Goal: Task Accomplishment & Management: Use online tool/utility

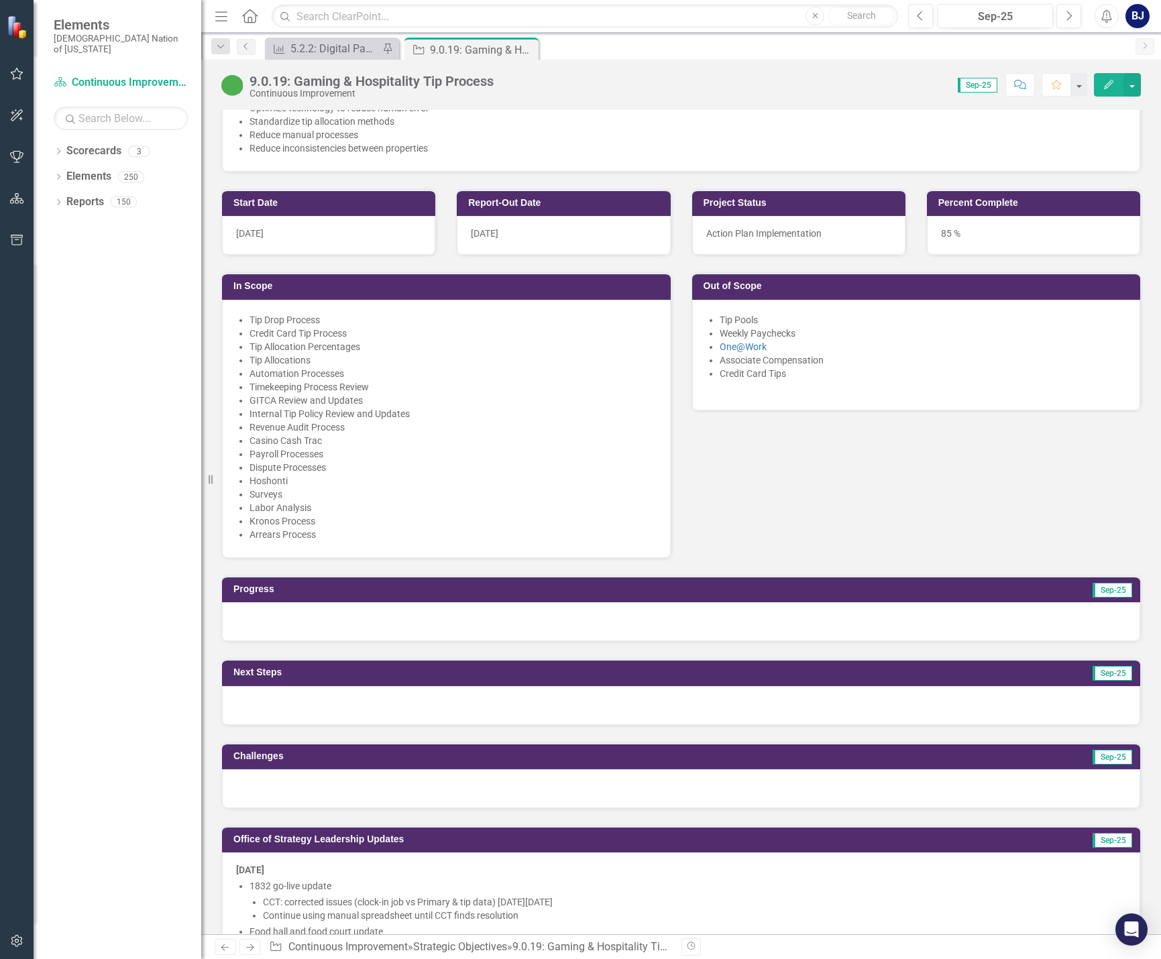
scroll to position [604, 0]
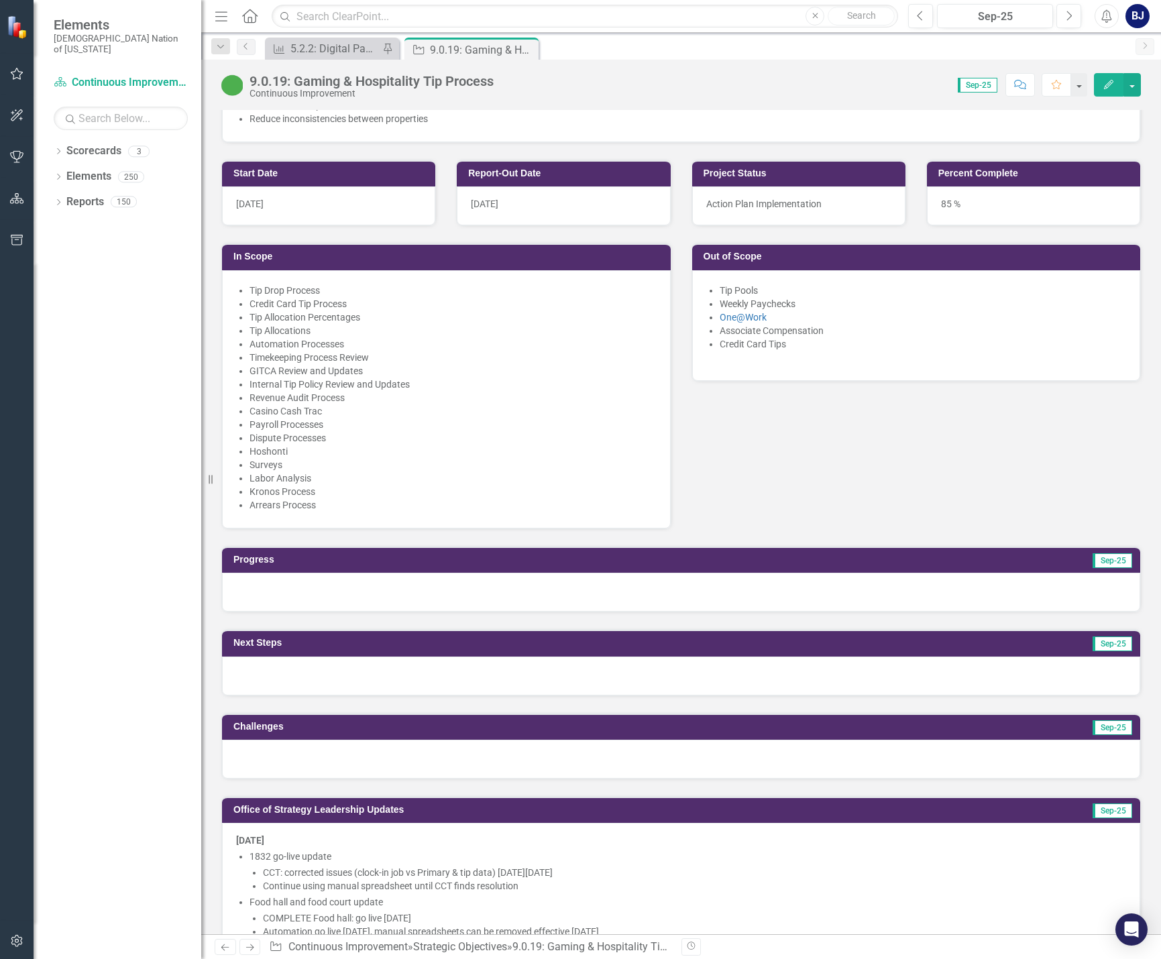
click at [542, 590] on div at bounding box center [681, 592] width 918 height 39
click at [542, 589] on div at bounding box center [681, 592] width 918 height 39
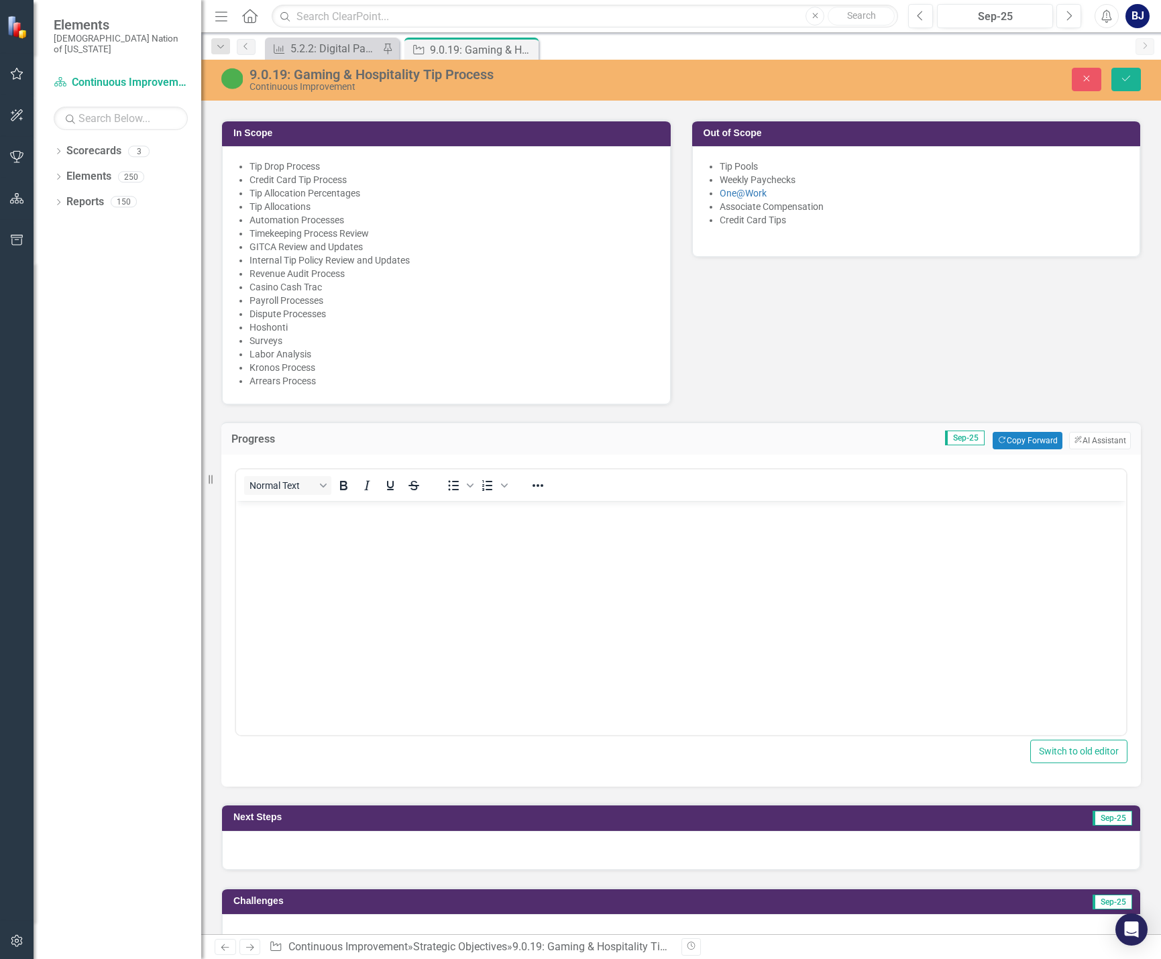
scroll to position [738, 0]
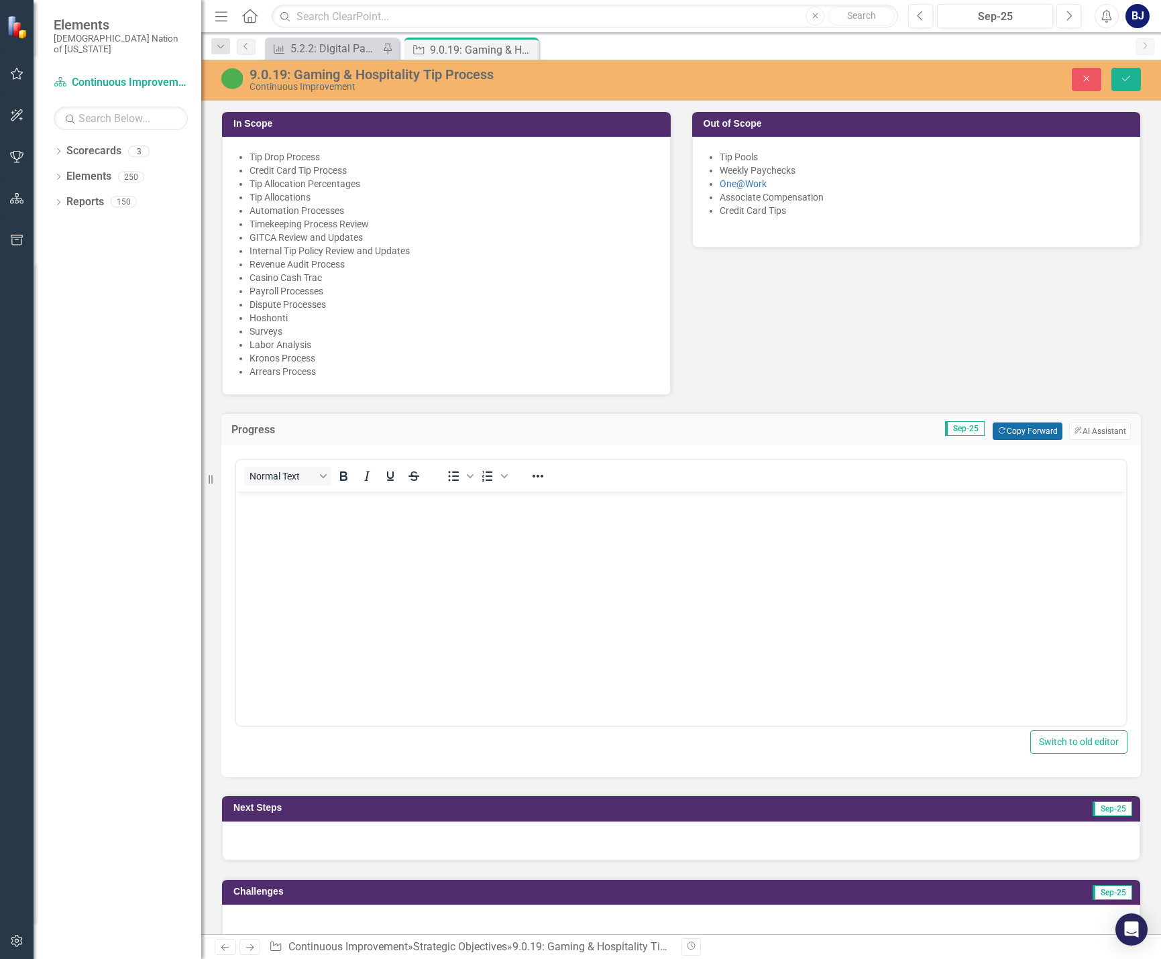
click at [1024, 435] on button "Copy Forward Copy Forward" at bounding box center [1027, 431] width 69 height 17
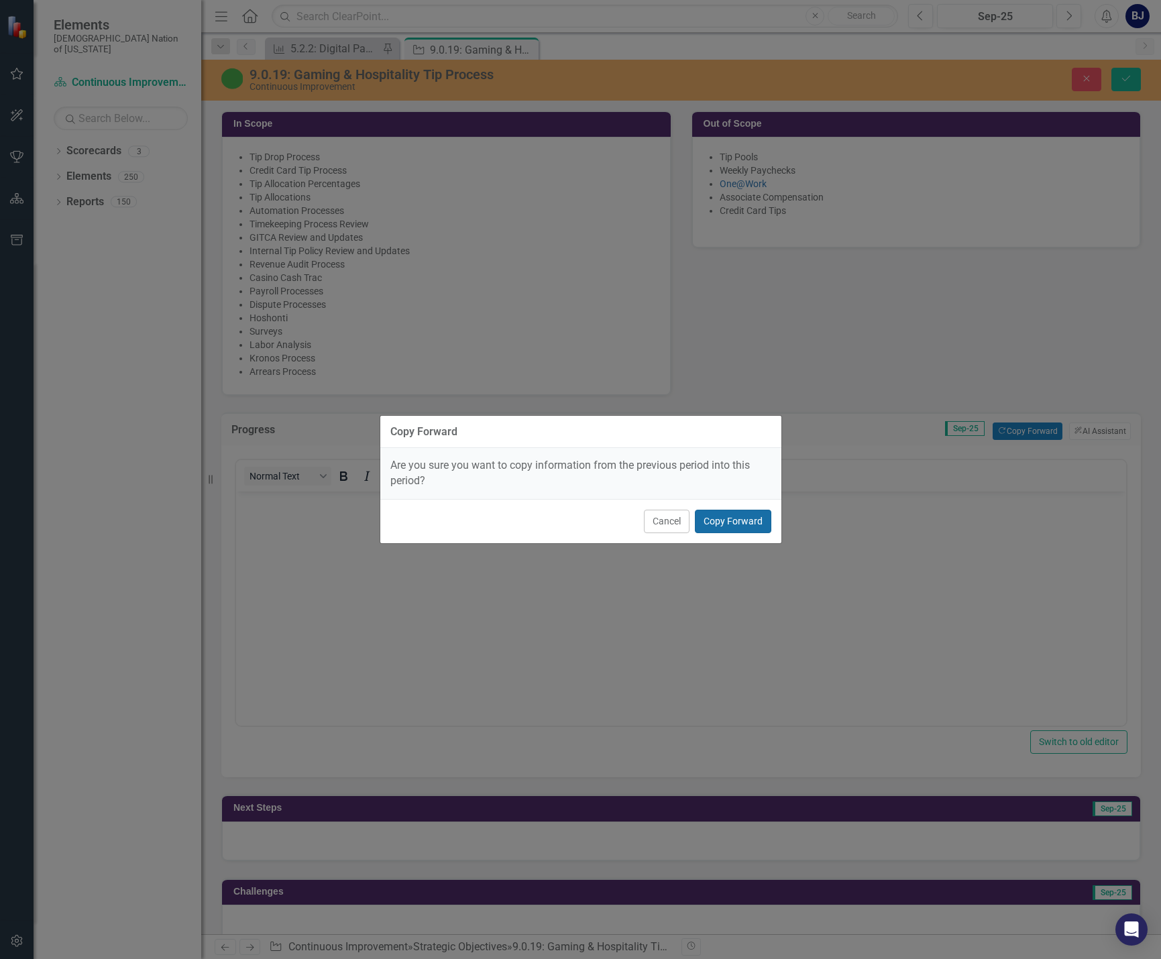
click at [745, 515] on button "Copy Forward" at bounding box center [733, 521] width 76 height 23
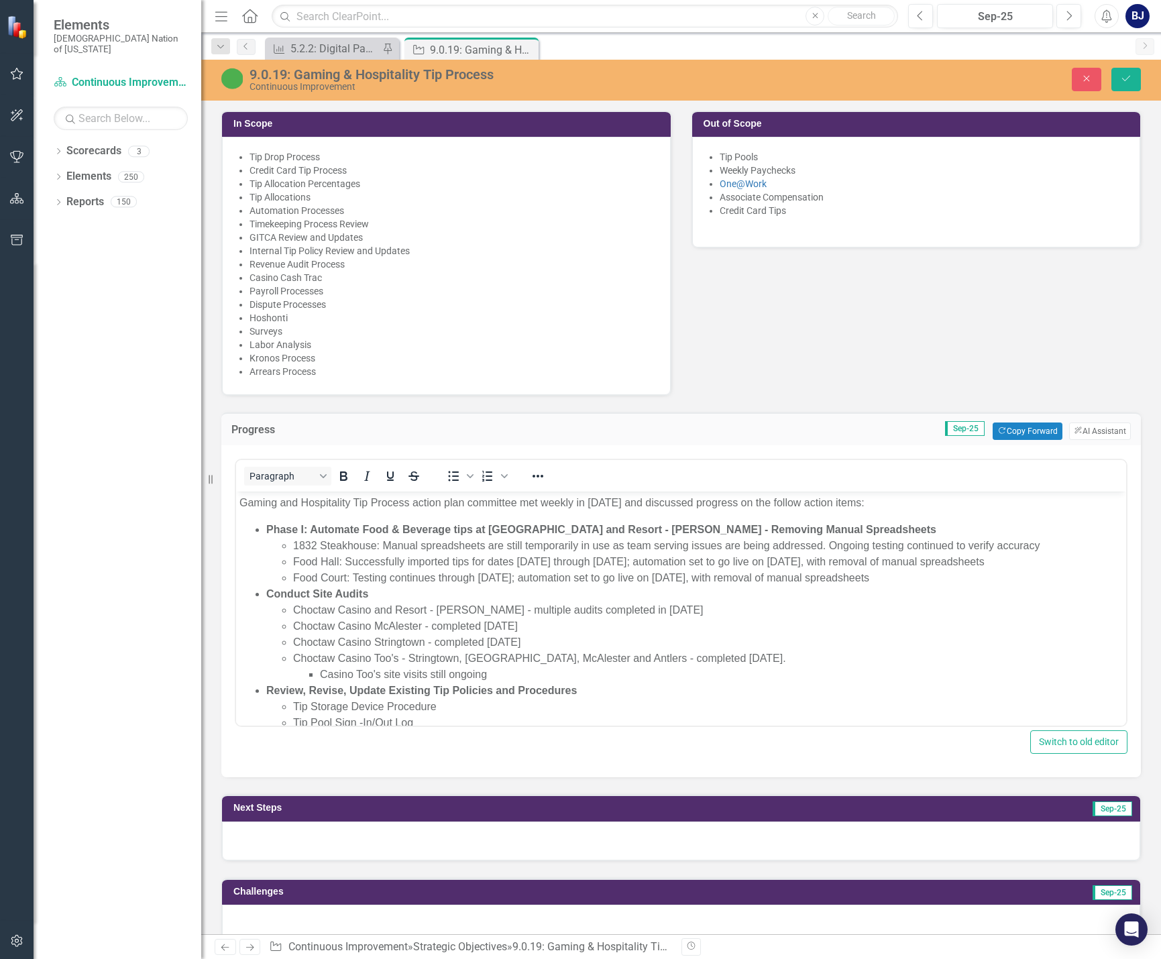
click at [583, 843] on div at bounding box center [681, 841] width 918 height 39
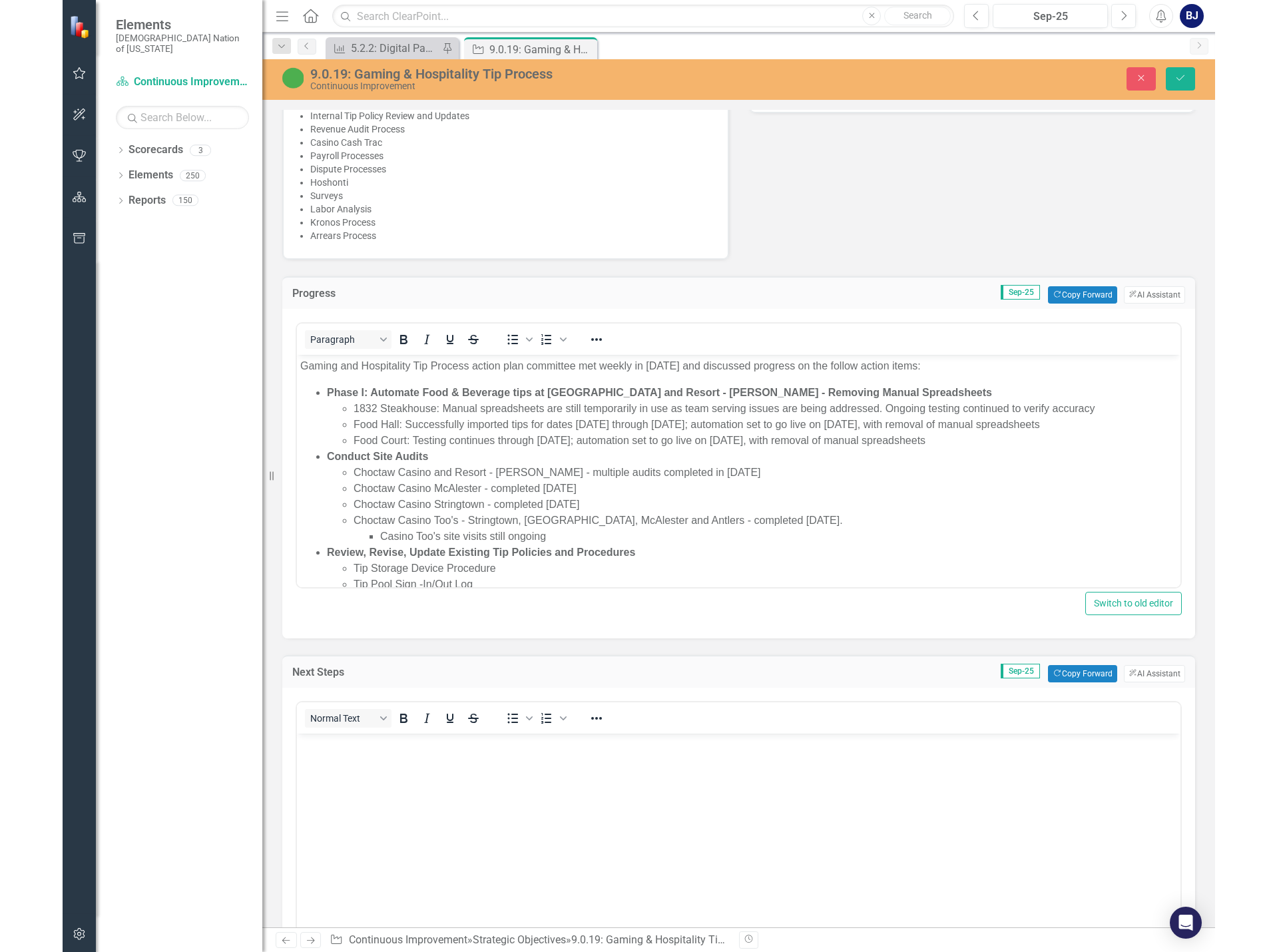
scroll to position [0, 0]
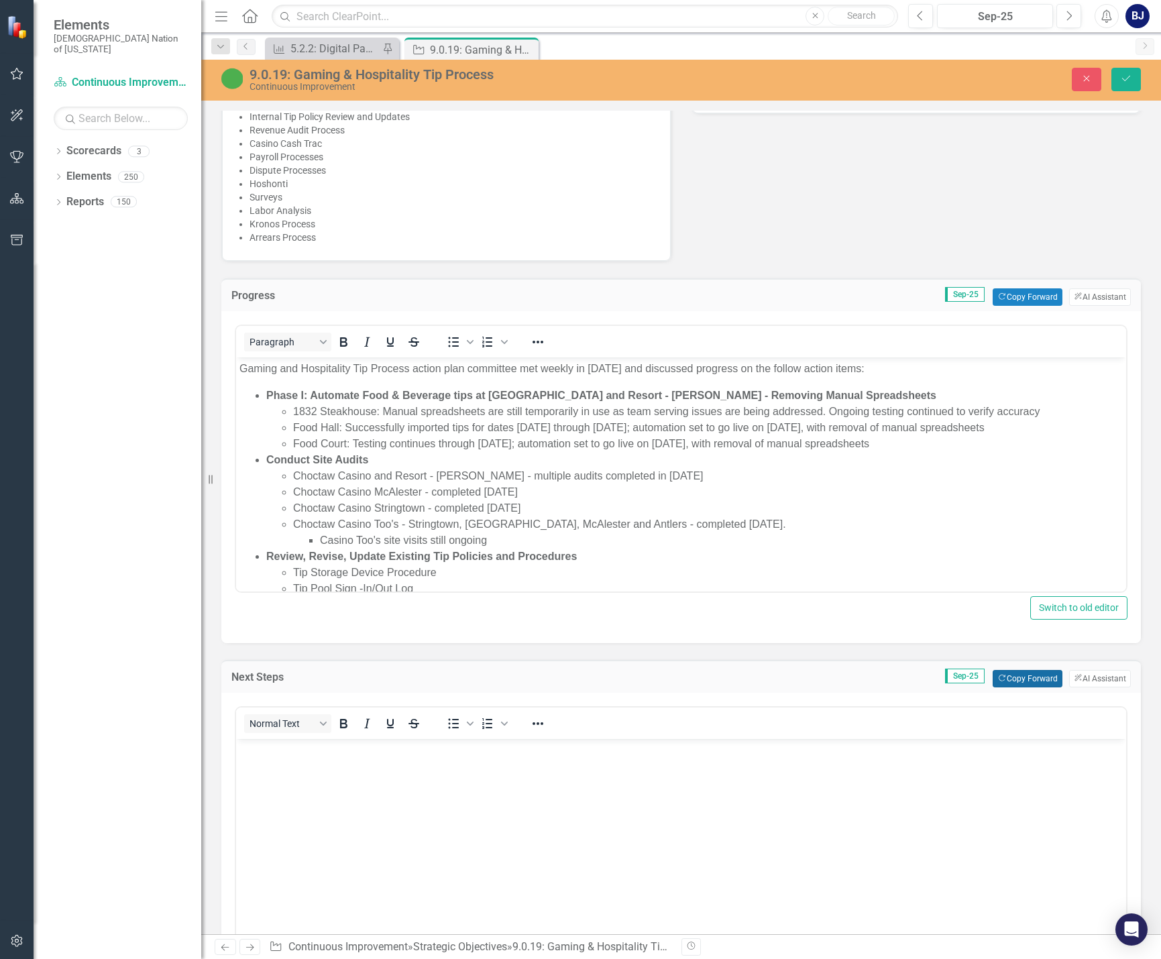
click at [1009, 677] on button "Copy Forward Copy Forward" at bounding box center [1027, 678] width 69 height 17
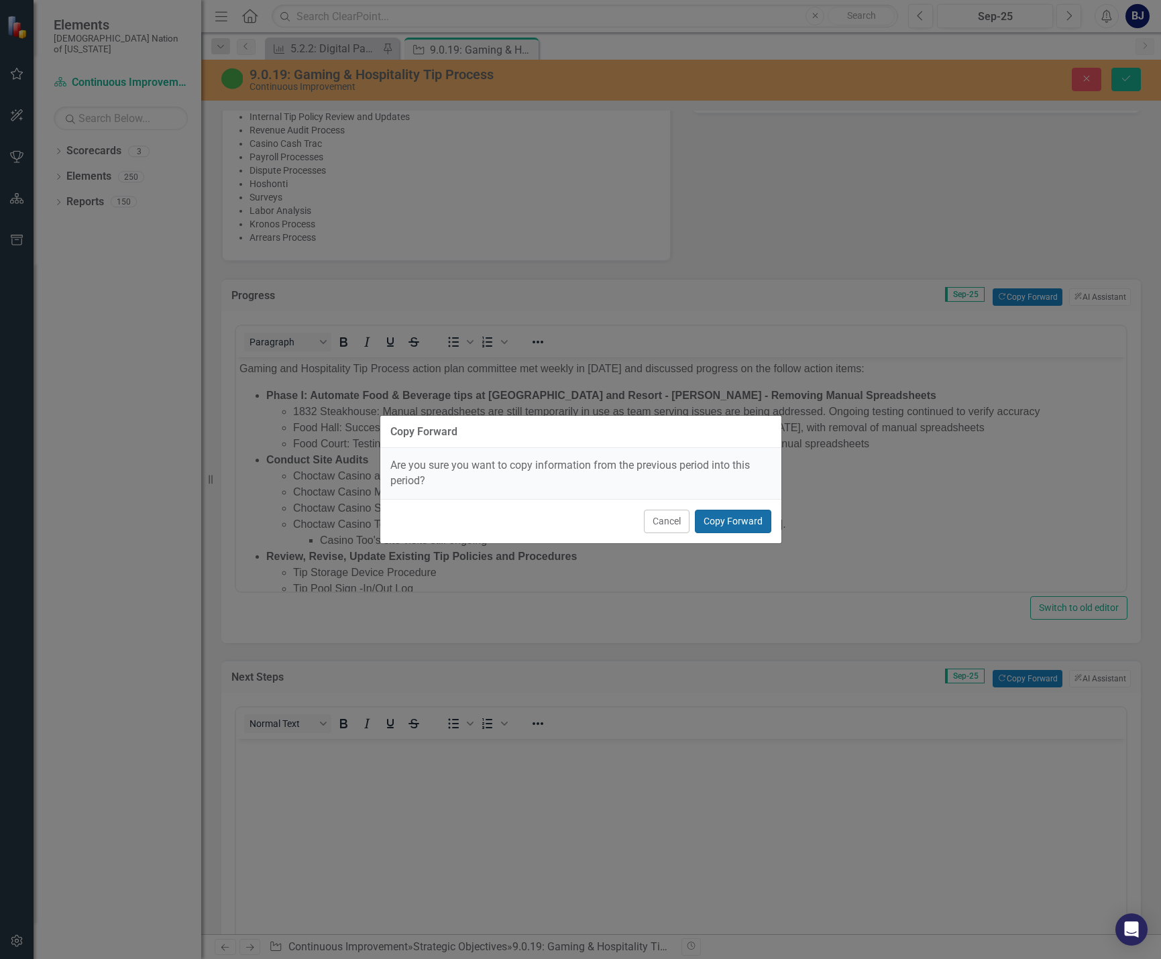
click at [749, 528] on button "Copy Forward" at bounding box center [733, 521] width 76 height 23
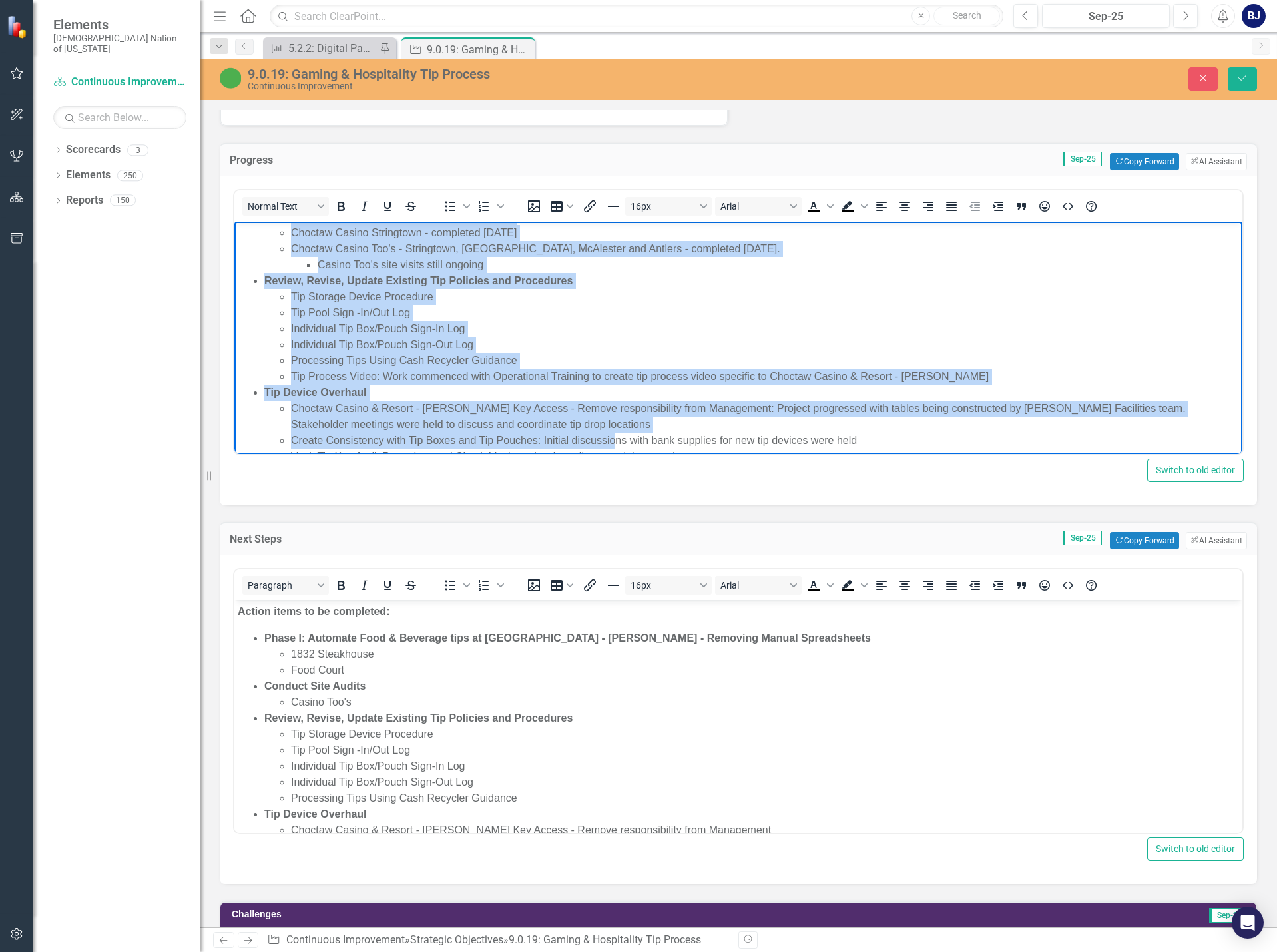
scroll to position [163, 0]
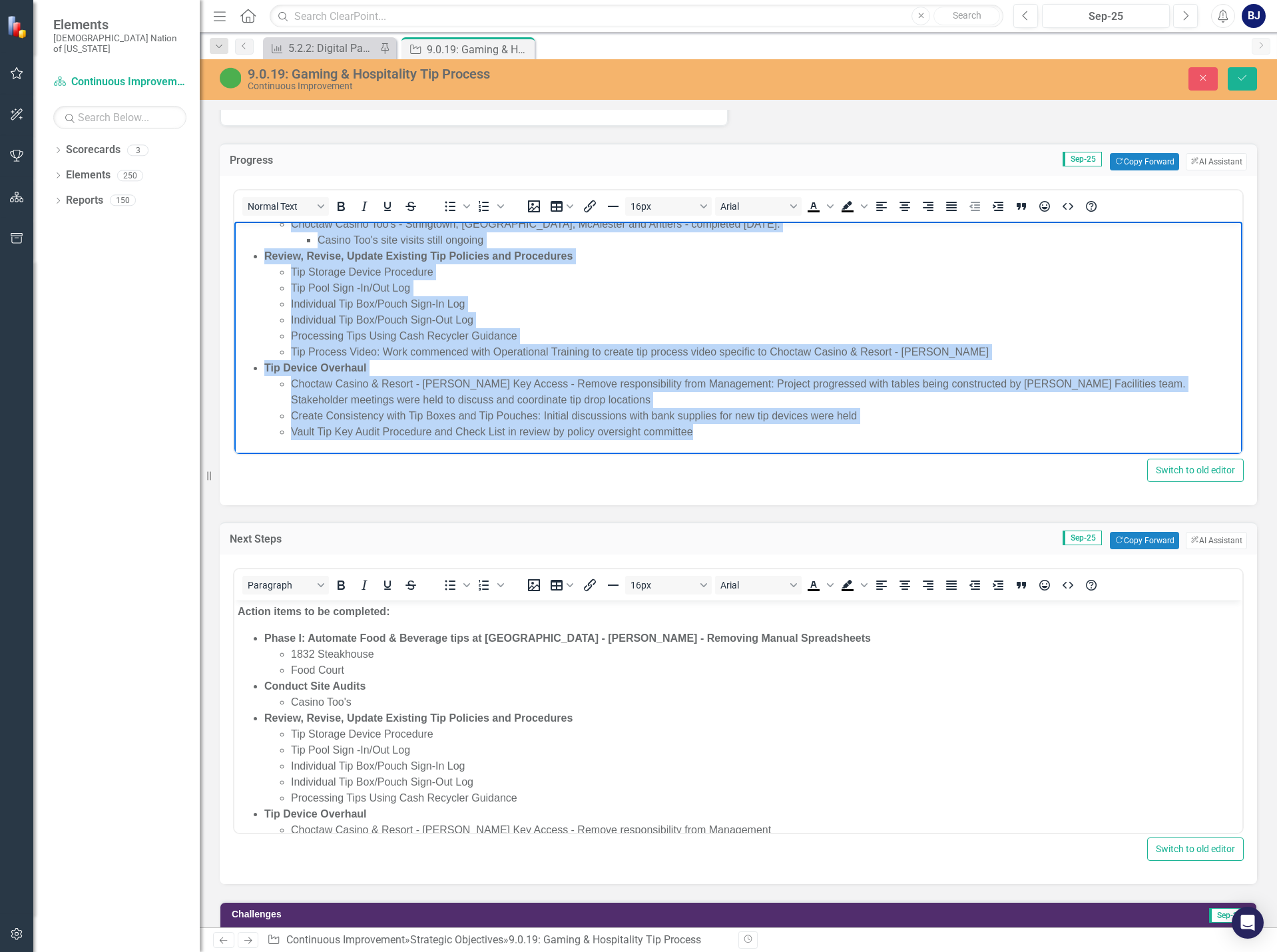
drag, startPoint x: 236, startPoint y: 230, endPoint x: 1079, endPoint y: 693, distance: 961.8
click at [845, 454] on html "Gaming and Hospitality Tip Process action plan committee met weekly in [DATE] a…" at bounding box center [738, 256] width 1008 height 395
paste body "Rich Text Area. Press ALT-0 for help."
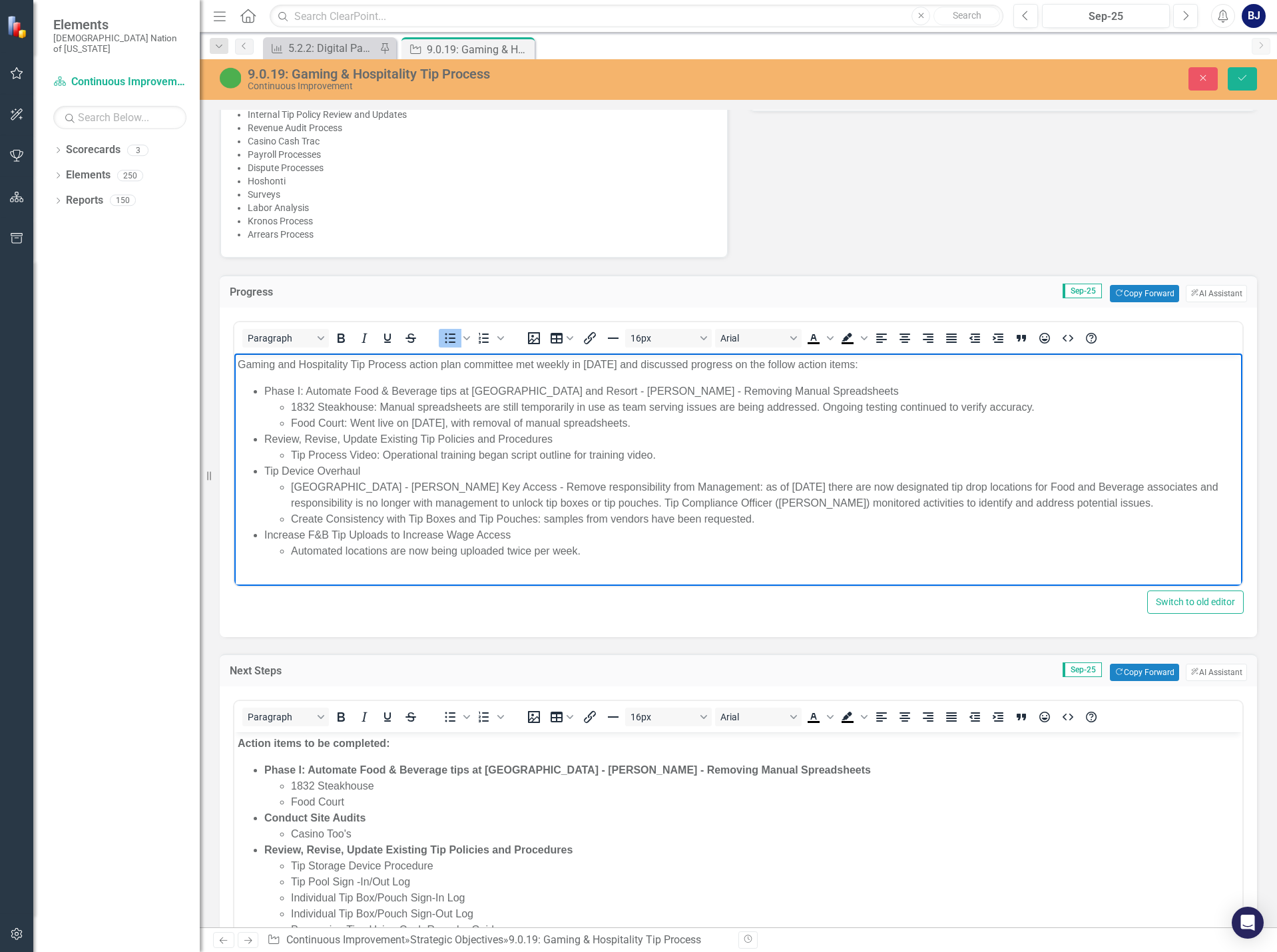
scroll to position [866, 0]
click at [598, 547] on li "Automated locations are now being uploaded twice per week." at bounding box center [765, 553] width 948 height 16
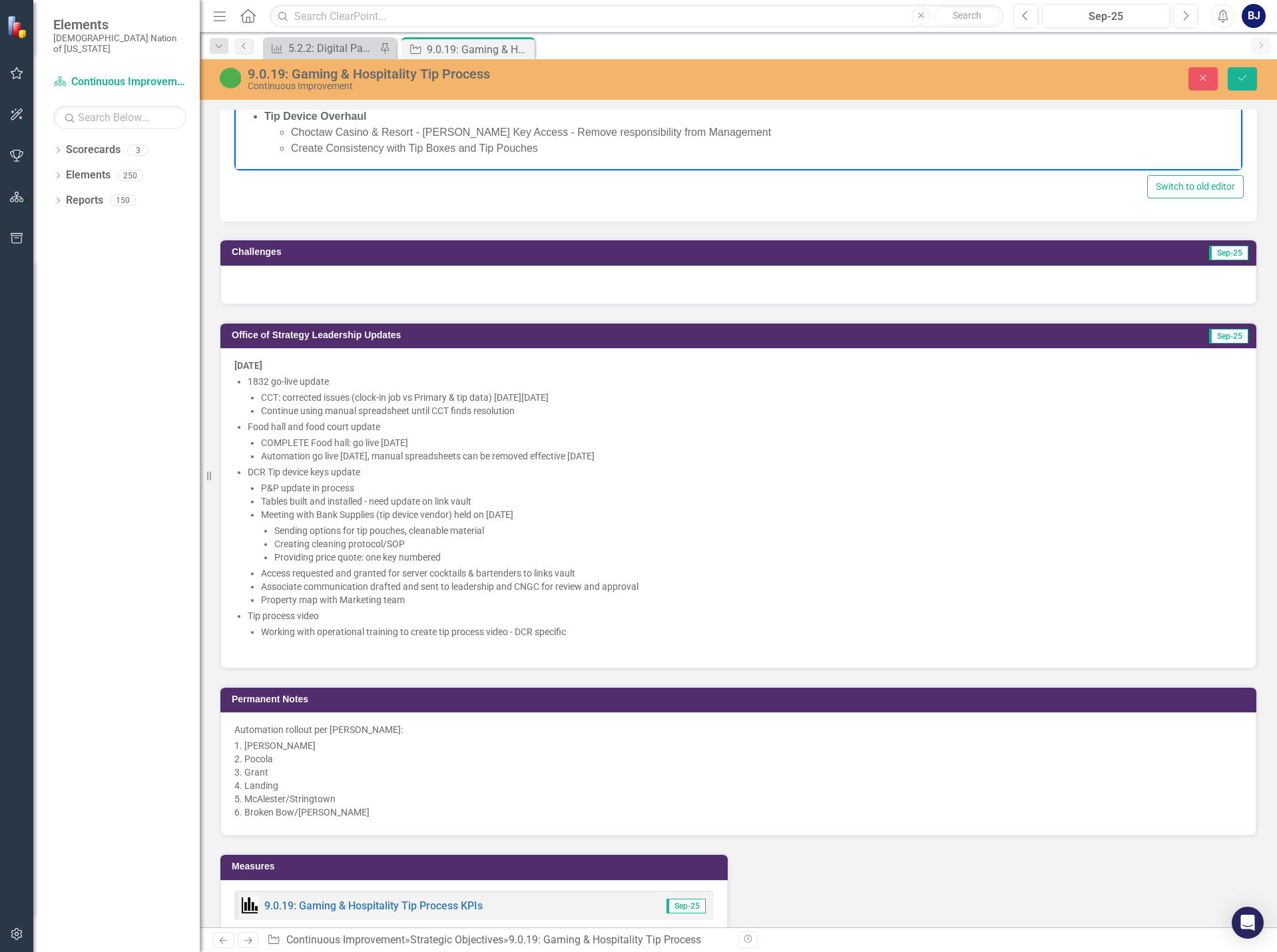
scroll to position [1507, 0]
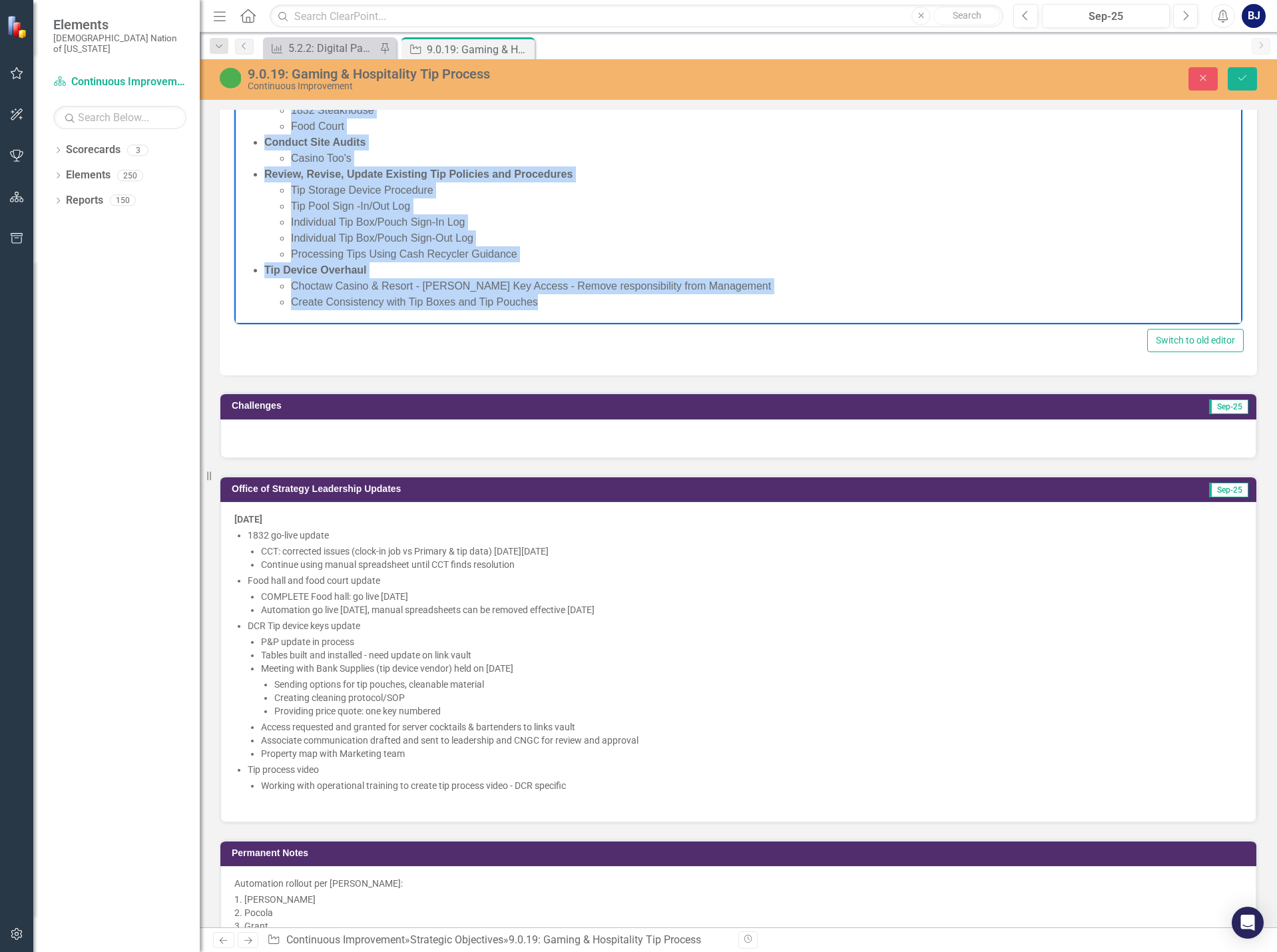
drag, startPoint x: 251, startPoint y: 126, endPoint x: 598, endPoint y: 348, distance: 411.9
click at [598, 325] on html "Action items to be completed: Phase I: Automate Food & Beverage tips at Choctaw…" at bounding box center [738, 191] width 1008 height 268
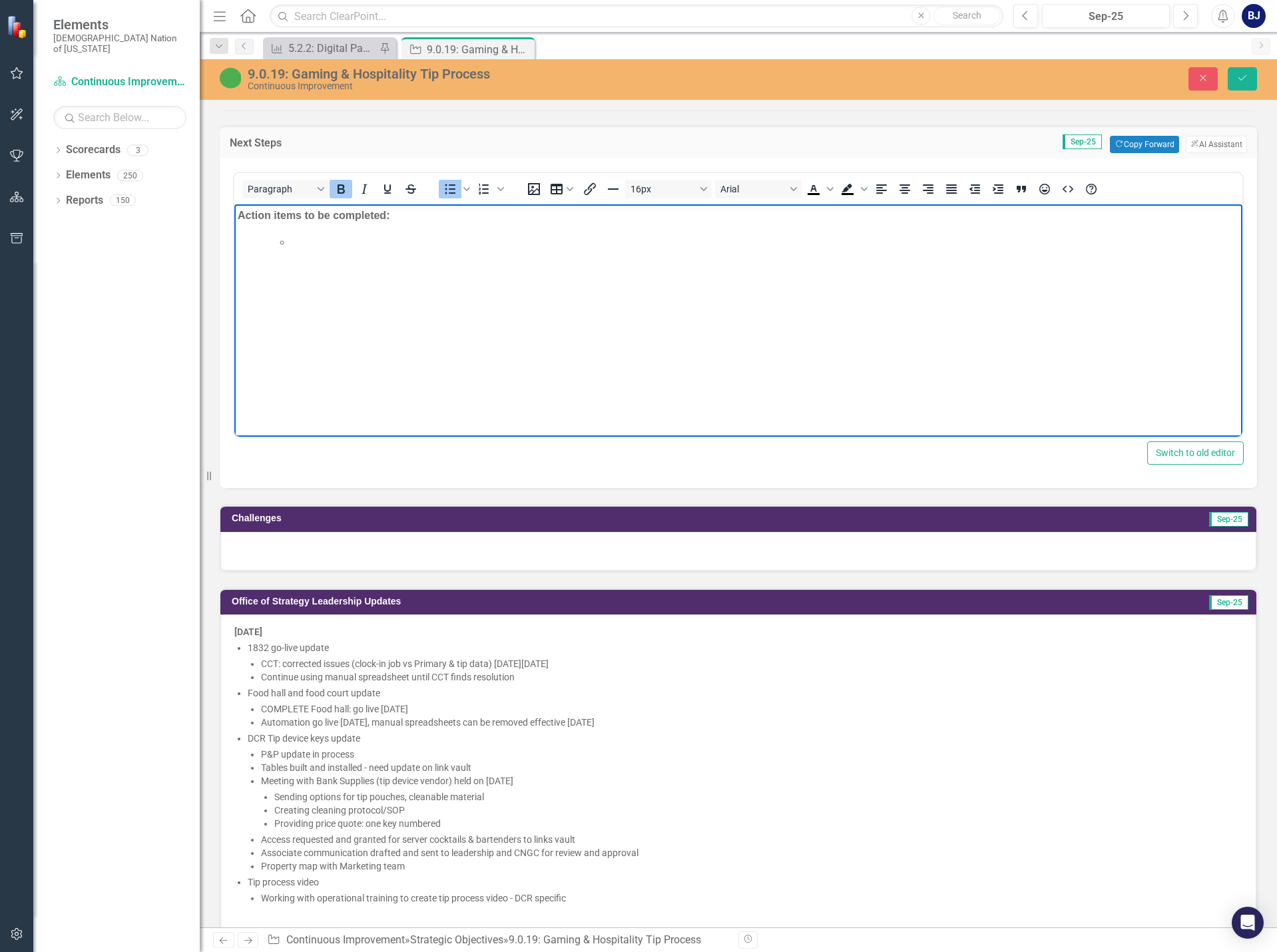
scroll to position [1374, 0]
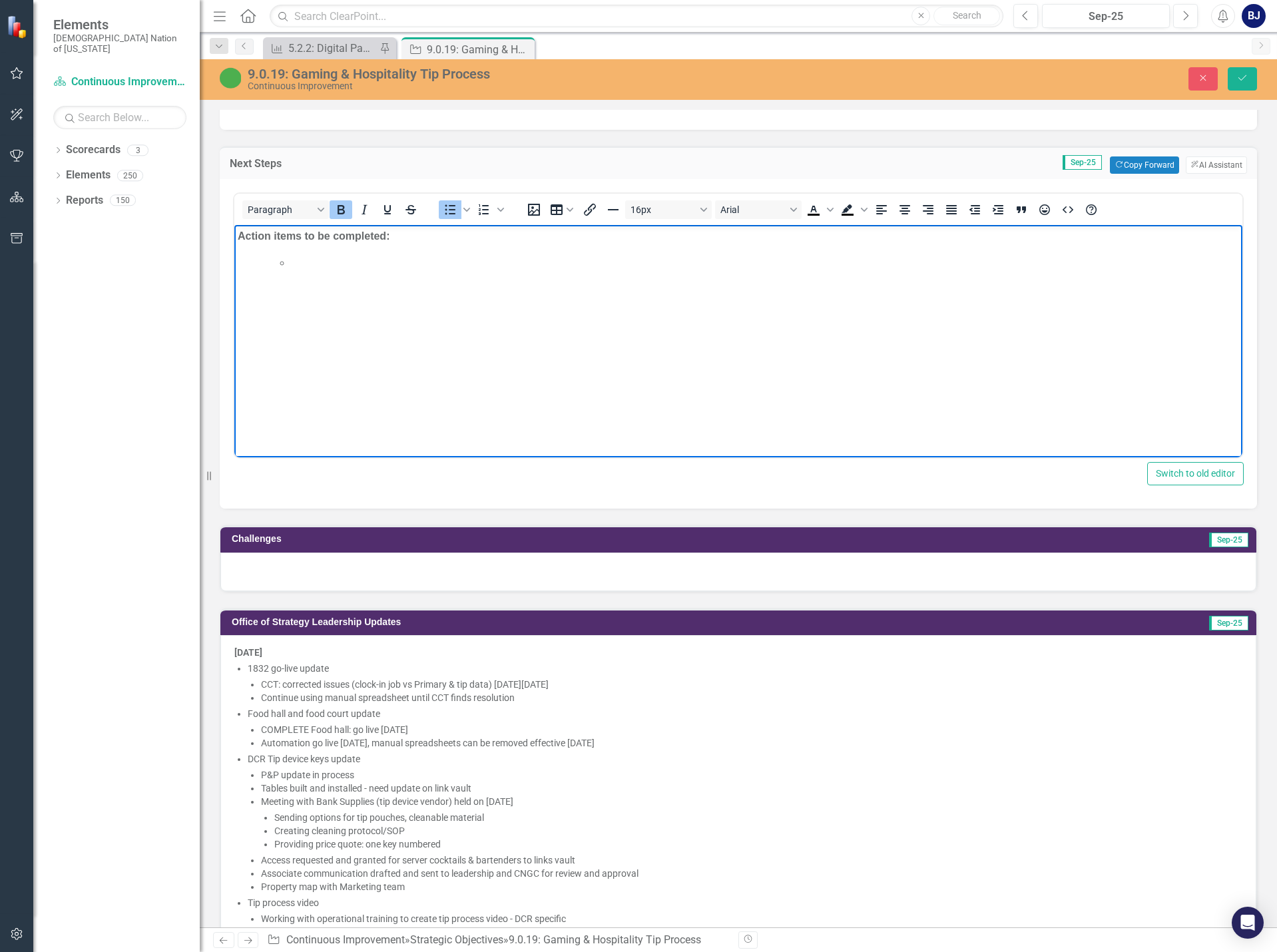
click at [294, 262] on li "Rich Text Area. Press ALT-0 for help." at bounding box center [765, 263] width 948 height 16
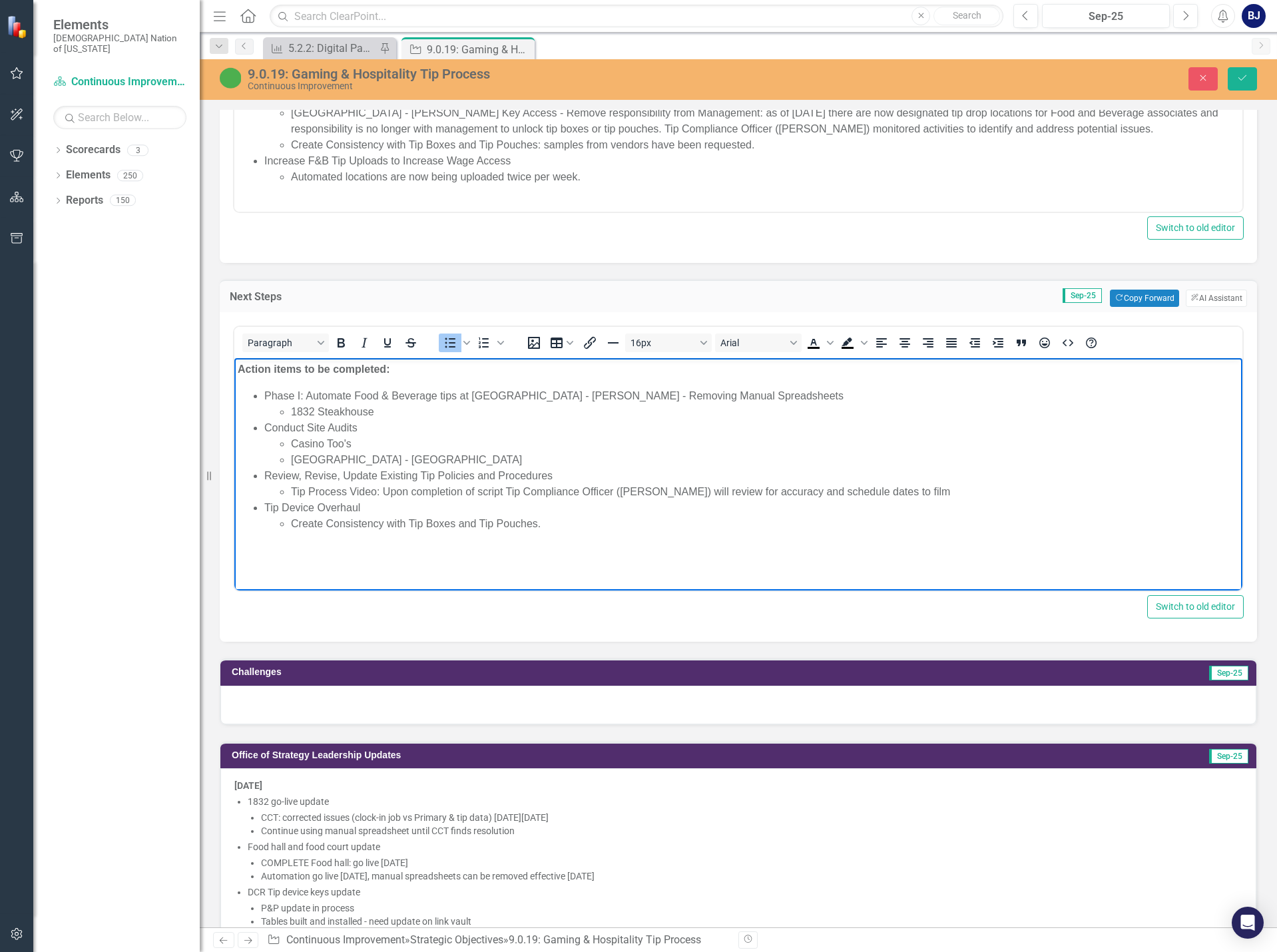
scroll to position [1174, 0]
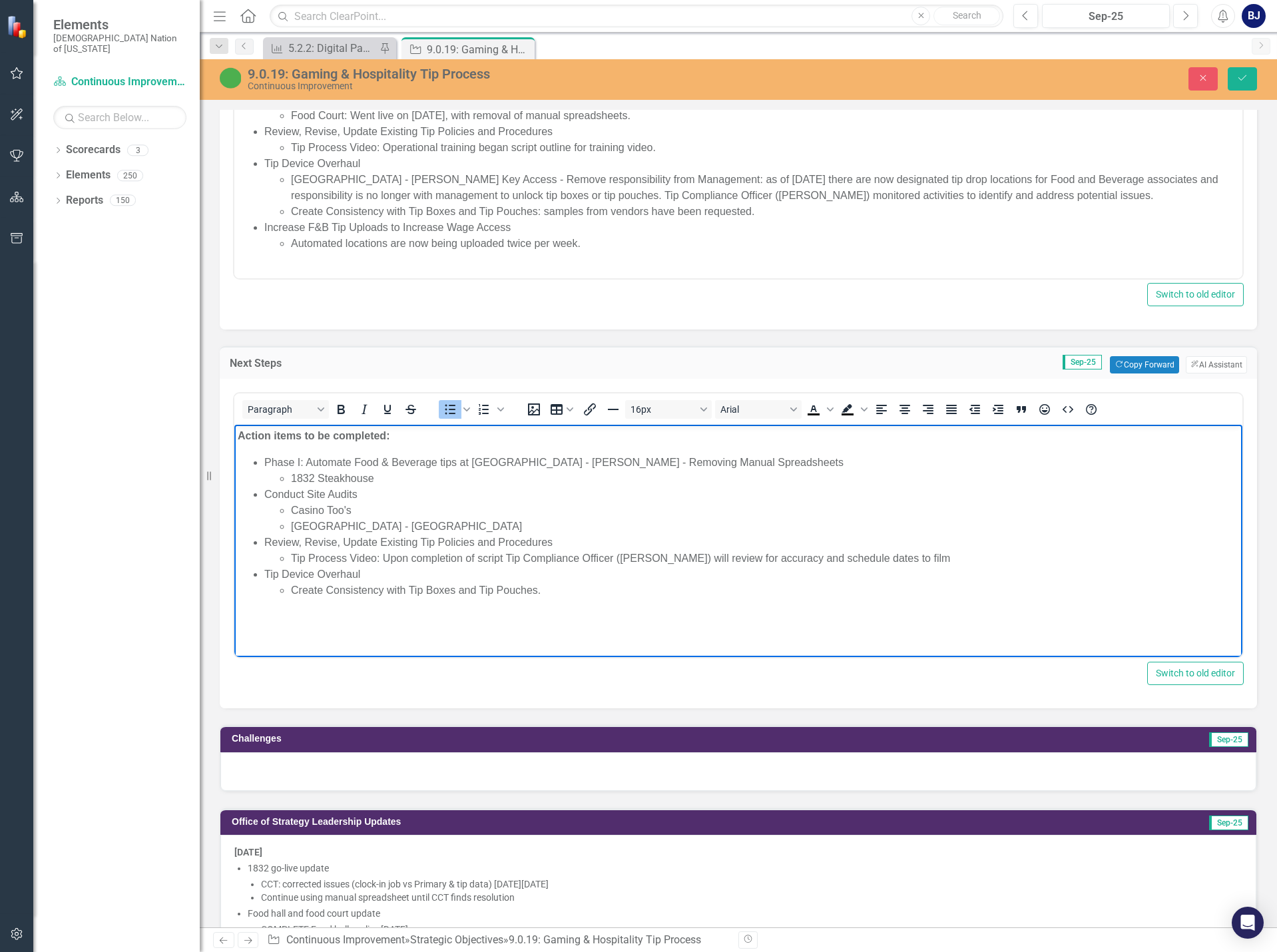
click at [395, 476] on li "1832 Steakhouse" at bounding box center [765, 478] width 948 height 16
click at [886, 296] on div "Switch to old editor" at bounding box center [739, 294] width 1011 height 23
